Goal: Task Accomplishment & Management: Complete application form

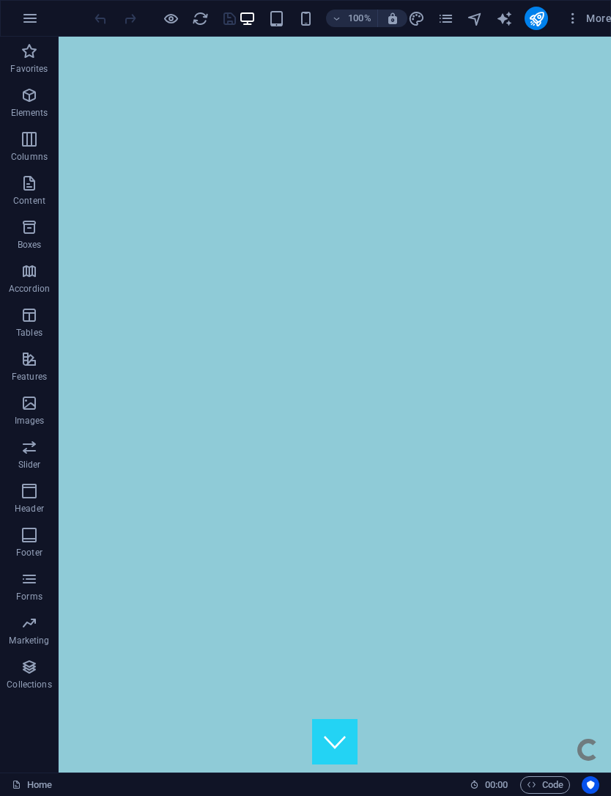
scroll to position [-1, 0]
click at [369, 18] on span "More" at bounding box center [589, 18] width 46 height 15
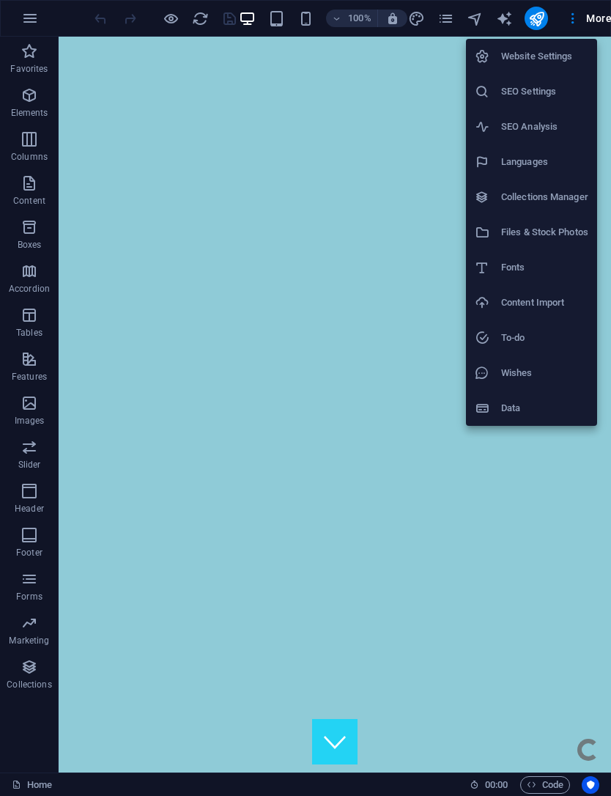
click at [369, 16] on div at bounding box center [305, 398] width 611 height 796
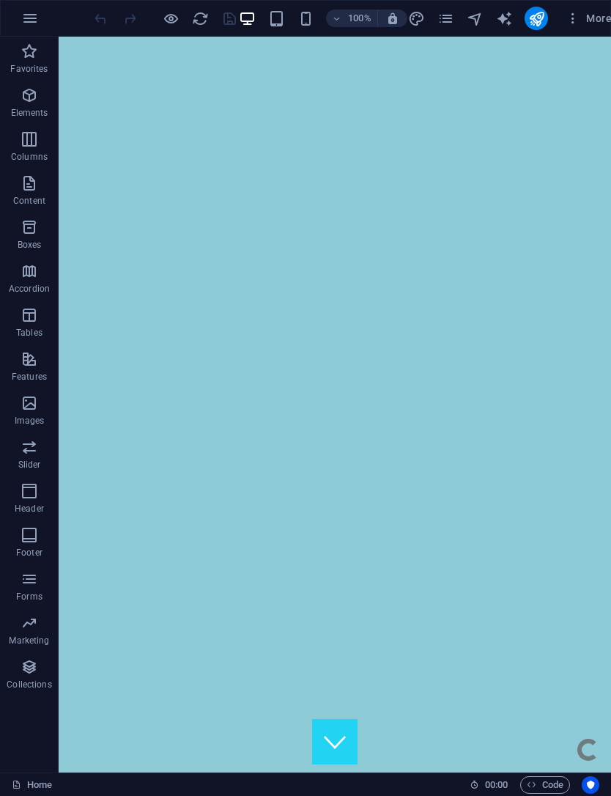
click at [369, 15] on icon "navigator" at bounding box center [475, 18] width 17 height 17
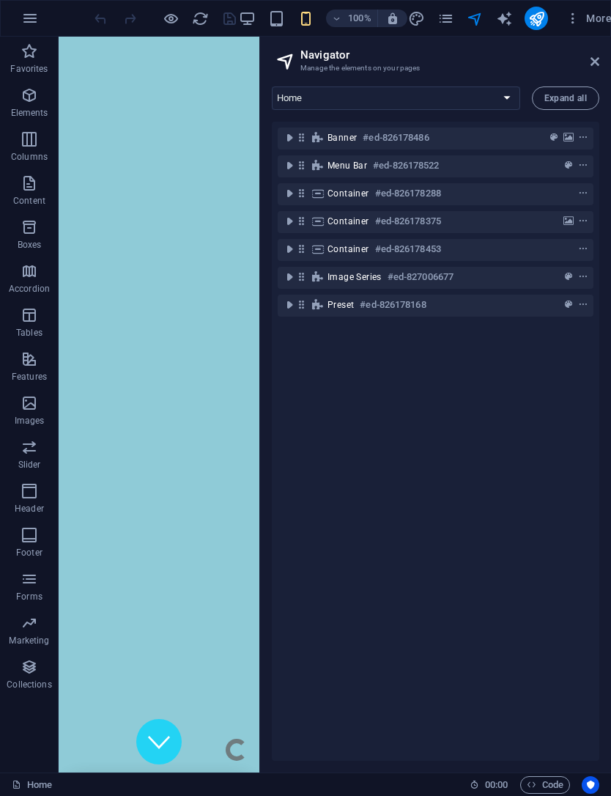
click at [297, 304] on icon "toggle-expand" at bounding box center [289, 305] width 15 height 15
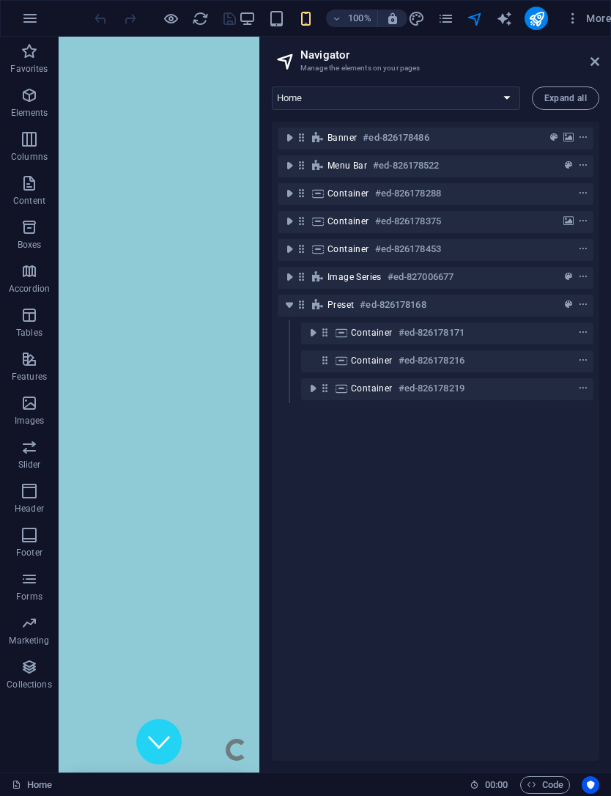
click at [294, 282] on icon "toggle-expand" at bounding box center [289, 277] width 15 height 15
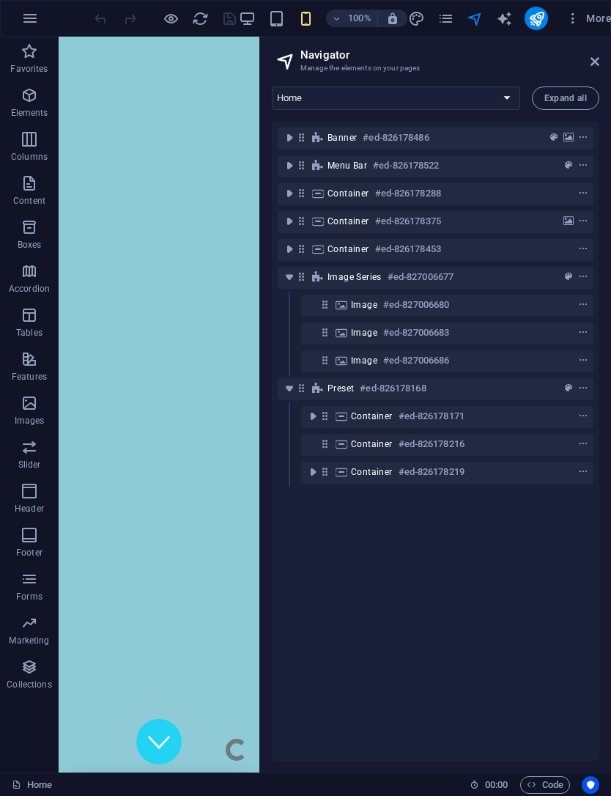
click at [290, 251] on icon "toggle-expand" at bounding box center [289, 249] width 15 height 15
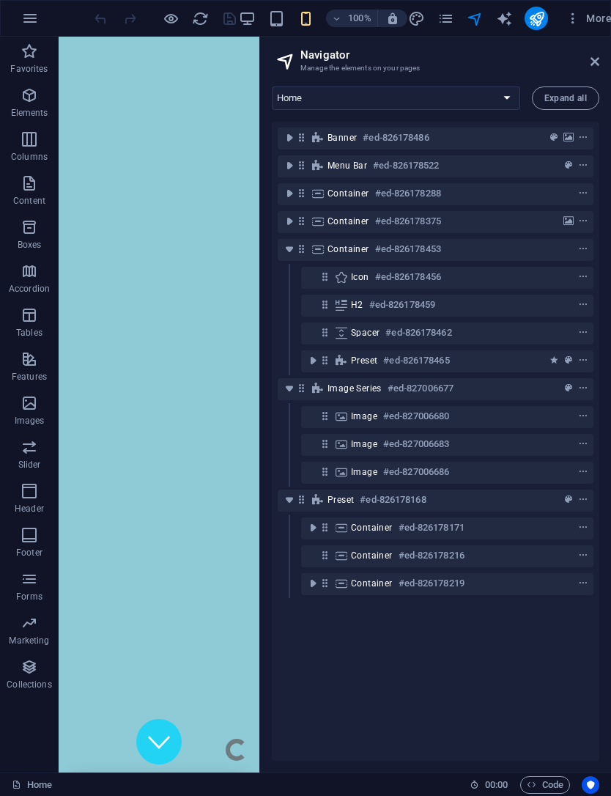
click at [312, 526] on icon "toggle-expand" at bounding box center [313, 528] width 15 height 15
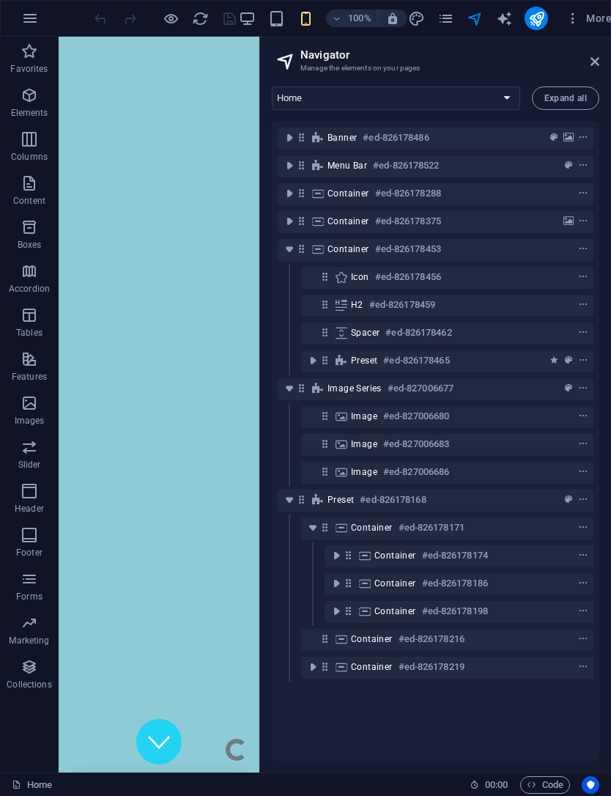
click at [312, 663] on icon "toggle-expand" at bounding box center [313, 667] width 15 height 15
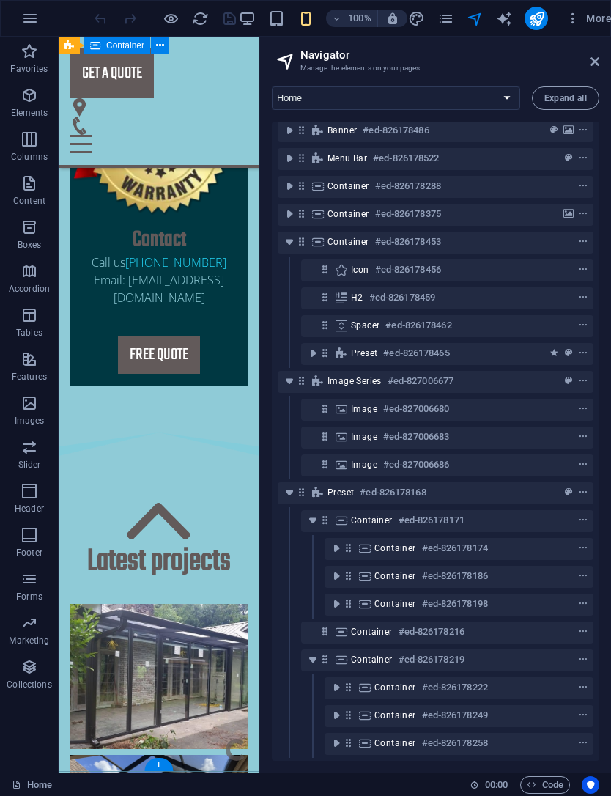
scroll to position [5398, 0]
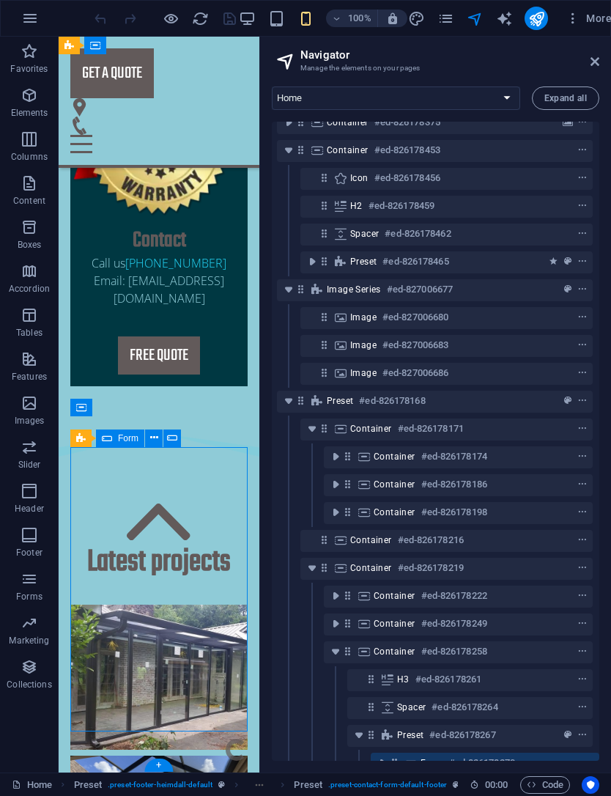
scroll to position [119, 1]
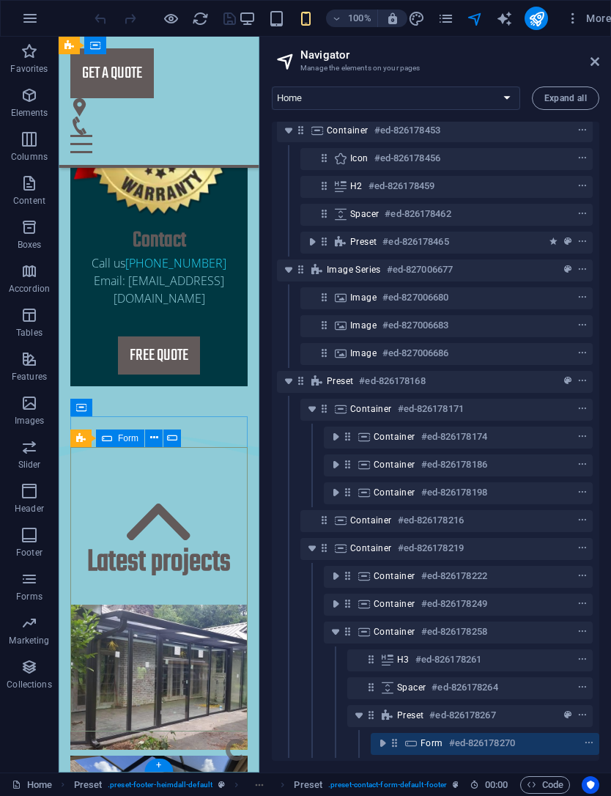
click at [155, 440] on icon at bounding box center [154, 437] width 8 height 15
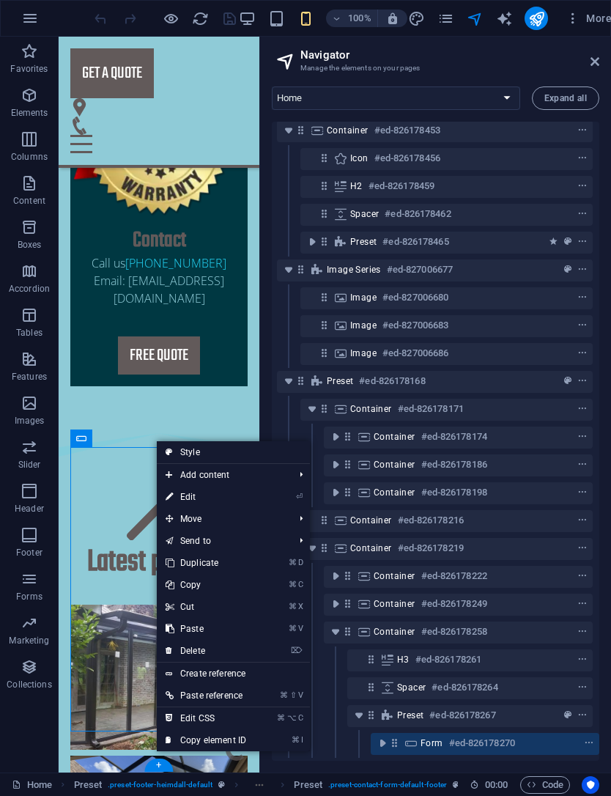
click at [196, 489] on link "⏎ Edit" at bounding box center [206, 497] width 98 height 22
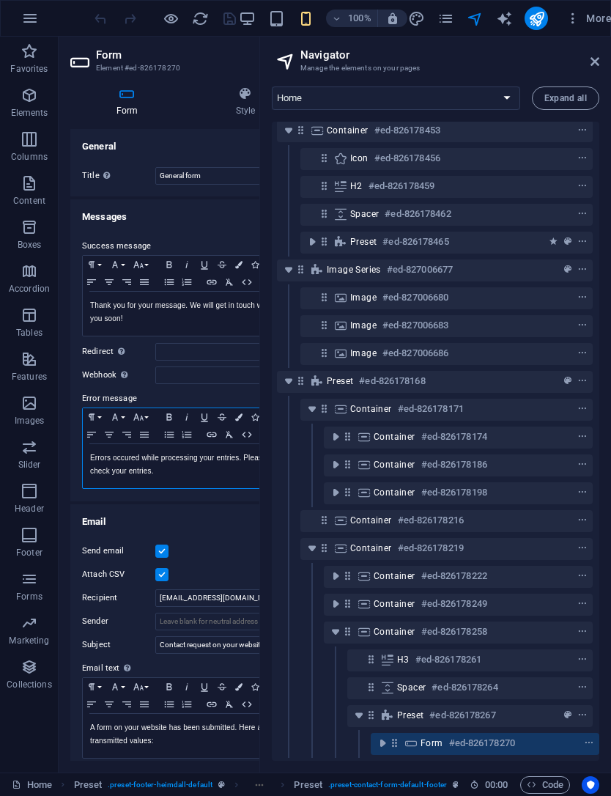
click at [232, 487] on div "Errors occured while processing your entries. Please check your entries." at bounding box center [186, 466] width 206 height 44
click at [246, 509] on h4 "Email" at bounding box center [183, 517] width 231 height 26
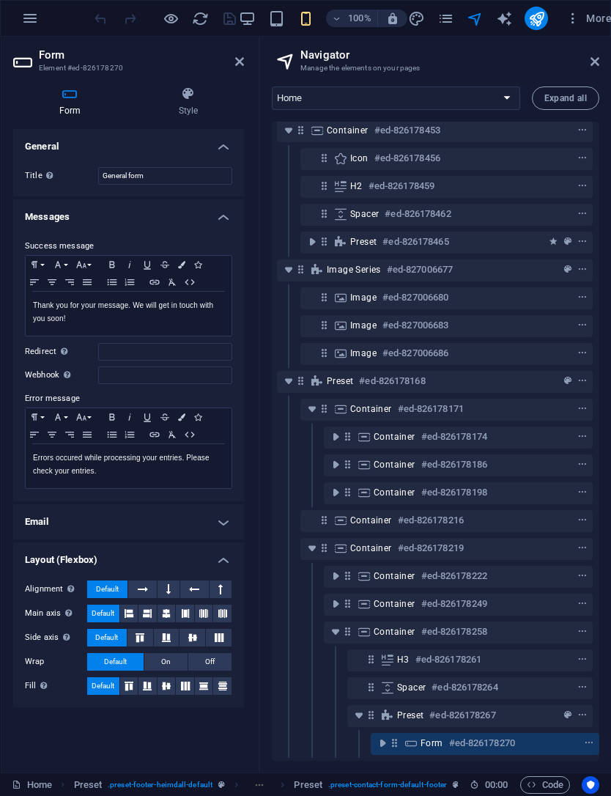
scroll to position [0, 57]
click at [69, 87] on icon at bounding box center [70, 94] width 114 height 15
click at [81, 92] on icon at bounding box center [70, 94] width 114 height 15
click at [92, 509] on h4 "Email" at bounding box center [128, 521] width 231 height 35
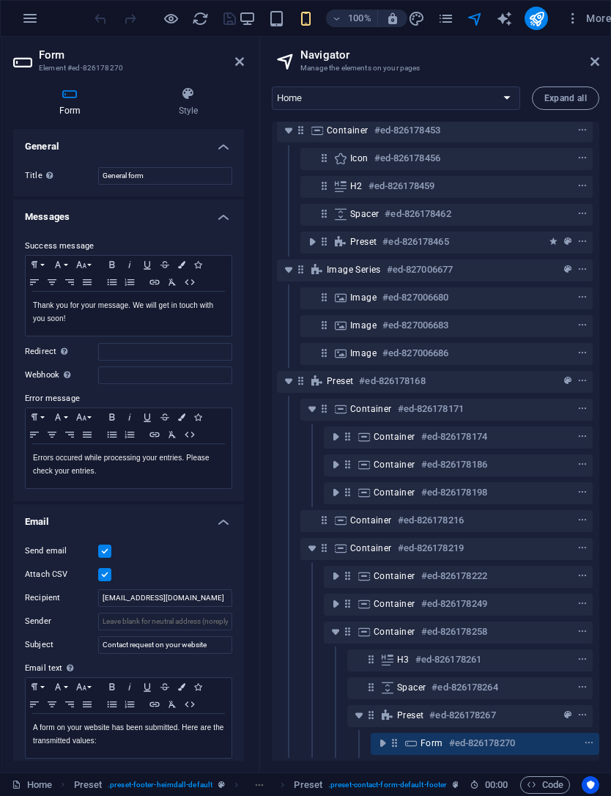
scroll to position [0, 0]
click at [196, 106] on h4 "Style" at bounding box center [188, 102] width 111 height 31
